Goal: Information Seeking & Learning: Learn about a topic

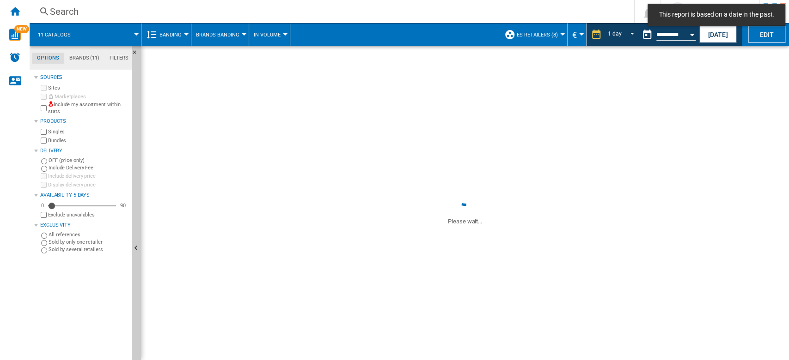
click at [577, 37] on button "€" at bounding box center [576, 34] width 9 height 23
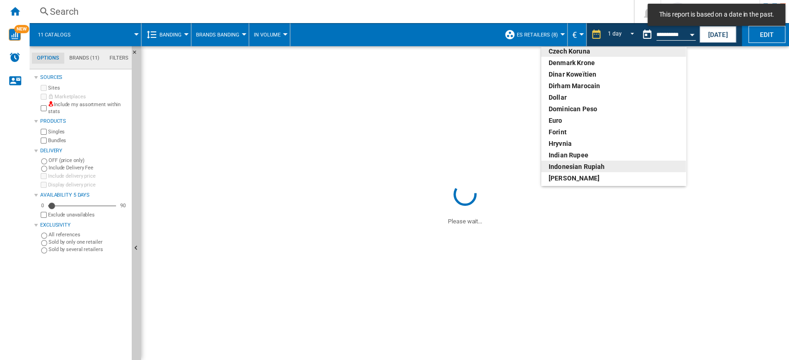
scroll to position [159, 0]
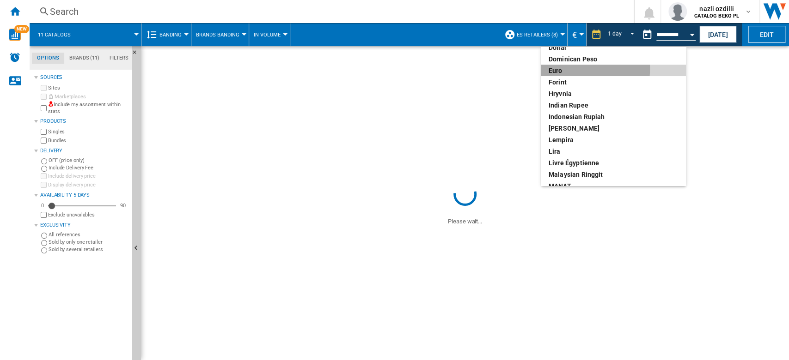
click at [565, 68] on div "euro" at bounding box center [613, 70] width 130 height 9
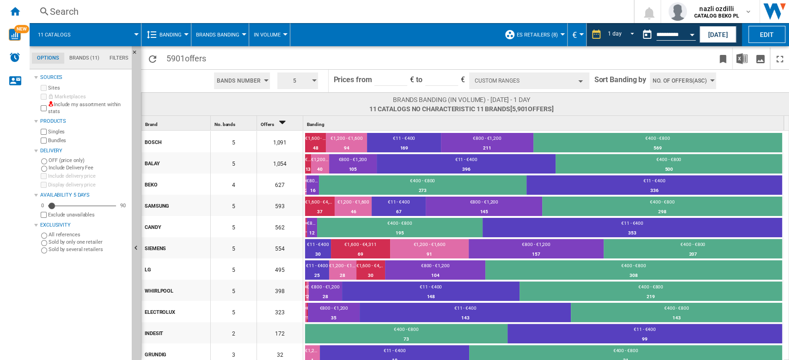
click at [173, 33] on span "Banding" at bounding box center [170, 35] width 22 height 6
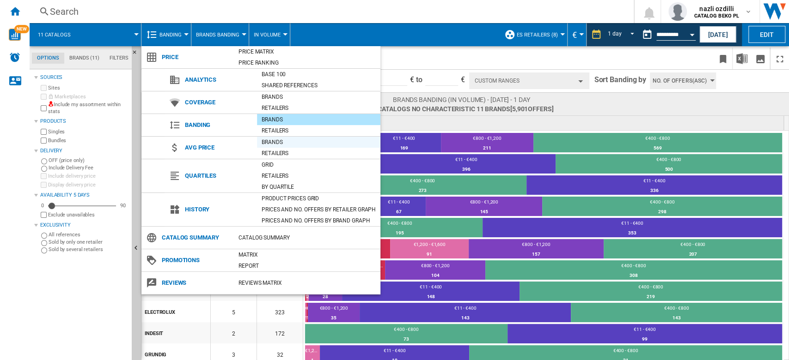
click at [283, 140] on div "Brands" at bounding box center [318, 142] width 123 height 9
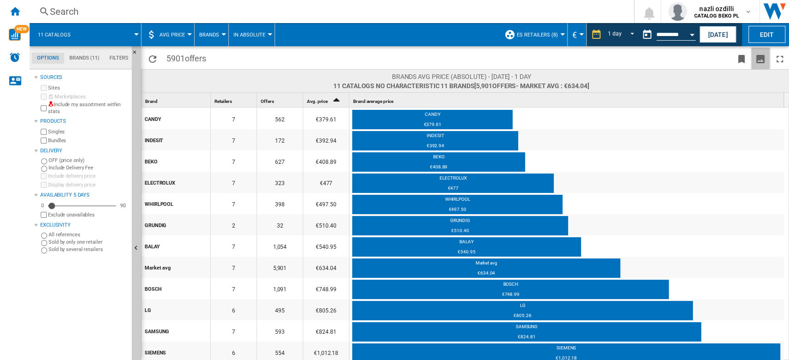
click at [763, 57] on ng-md-icon "Download as image" at bounding box center [760, 59] width 11 height 11
click at [159, 35] on div "AVG Price" at bounding box center [167, 34] width 43 height 23
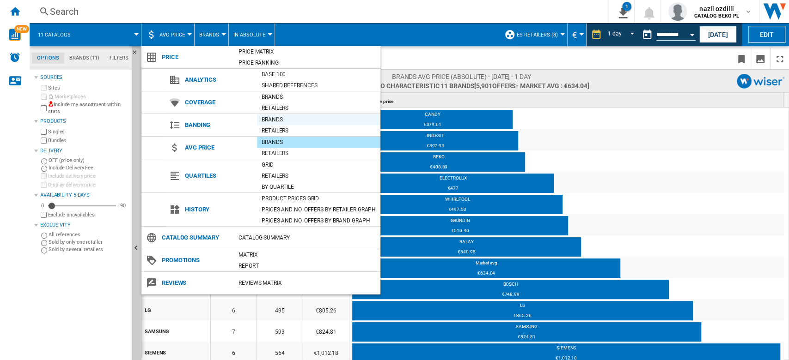
click at [277, 122] on div "Brands" at bounding box center [318, 119] width 123 height 9
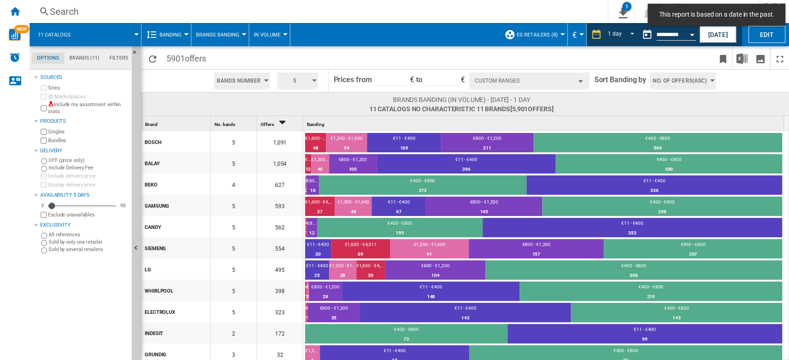
click at [182, 35] on button "Banding" at bounding box center [172, 34] width 27 height 23
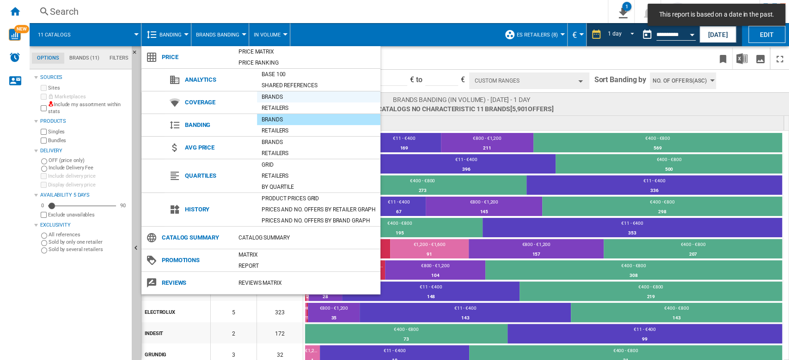
click at [281, 98] on div "Brands" at bounding box center [318, 96] width 123 height 9
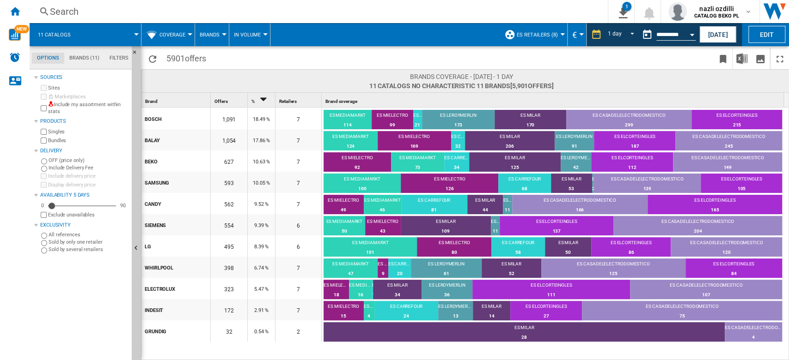
click at [176, 35] on span "Coverage" at bounding box center [172, 35] width 26 height 6
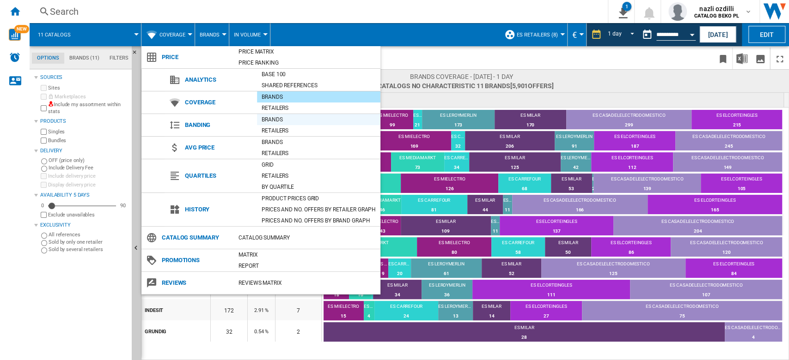
click at [284, 120] on div "Brands" at bounding box center [318, 119] width 123 height 9
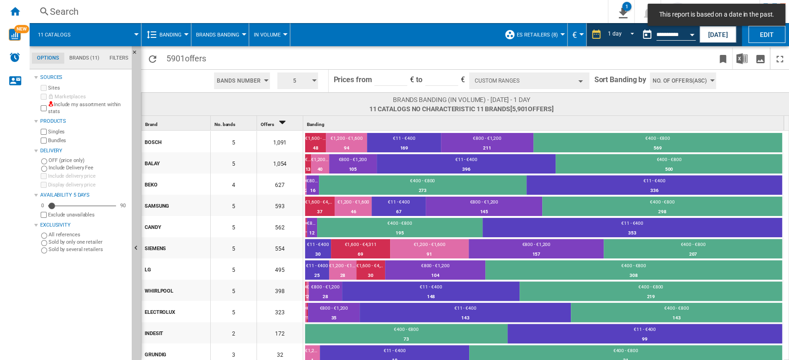
click at [173, 45] on button "Banding" at bounding box center [172, 34] width 27 height 23
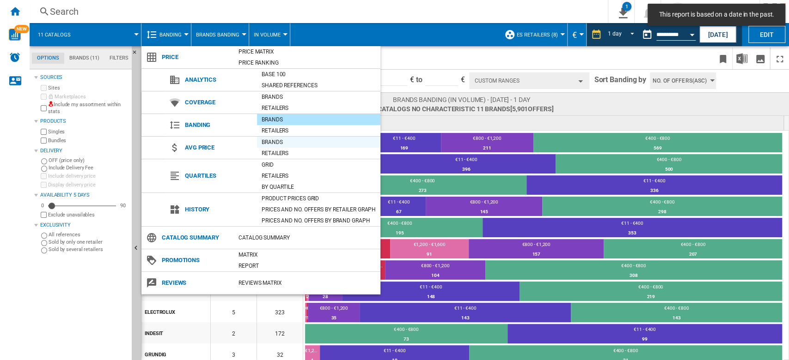
click at [318, 141] on div "Brands" at bounding box center [318, 142] width 123 height 9
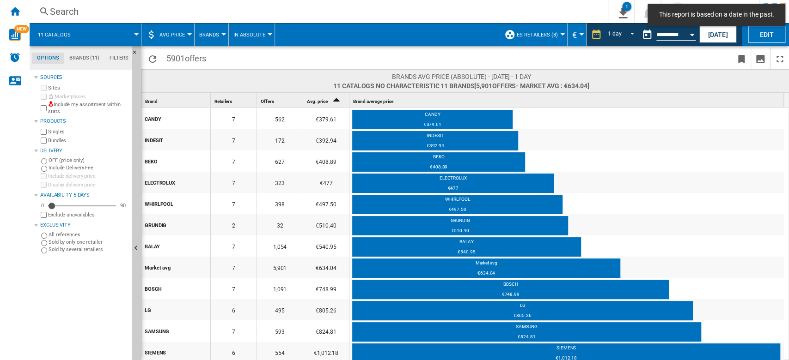
click at [172, 36] on span "AVG Price" at bounding box center [171, 35] width 25 height 6
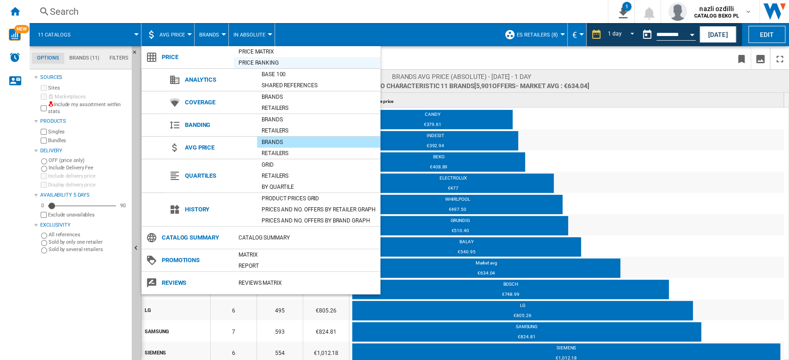
click at [283, 66] on div "Price Ranking" at bounding box center [307, 62] width 146 height 9
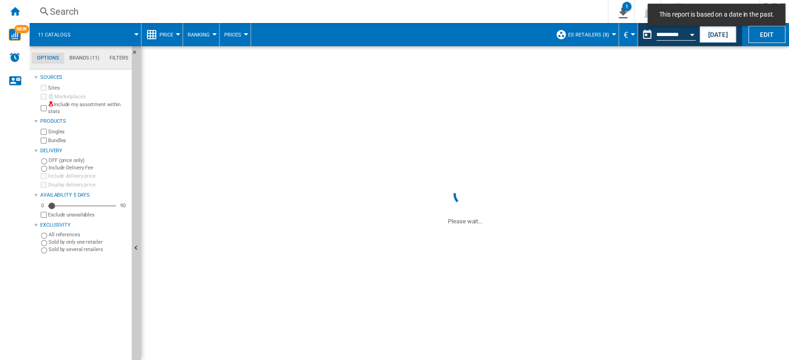
click at [171, 39] on button "Price" at bounding box center [168, 34] width 18 height 23
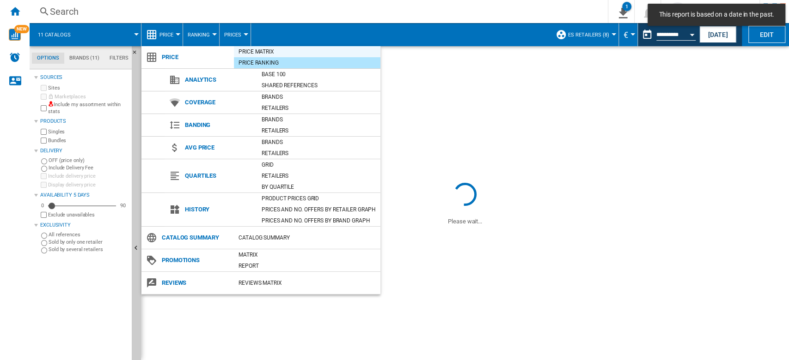
click at [274, 50] on div "Price Matrix" at bounding box center [307, 51] width 146 height 9
